Goal: Information Seeking & Learning: Learn about a topic

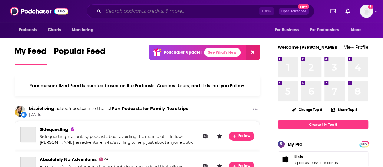
click at [149, 12] on input "Search podcasts, credits, & more..." at bounding box center [181, 11] width 156 height 10
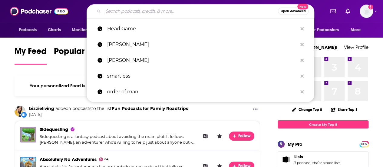
paste input "Raiders of the Lost Podcast"
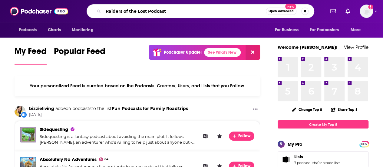
type input "Raiders of the Lost Podcast"
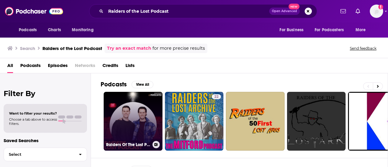
click at [139, 114] on link "Raiders Of The Lost Podcast" at bounding box center [133, 121] width 59 height 59
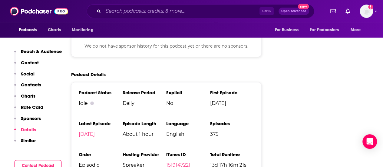
scroll to position [960, 0]
